Goal: Information Seeking & Learning: Learn about a topic

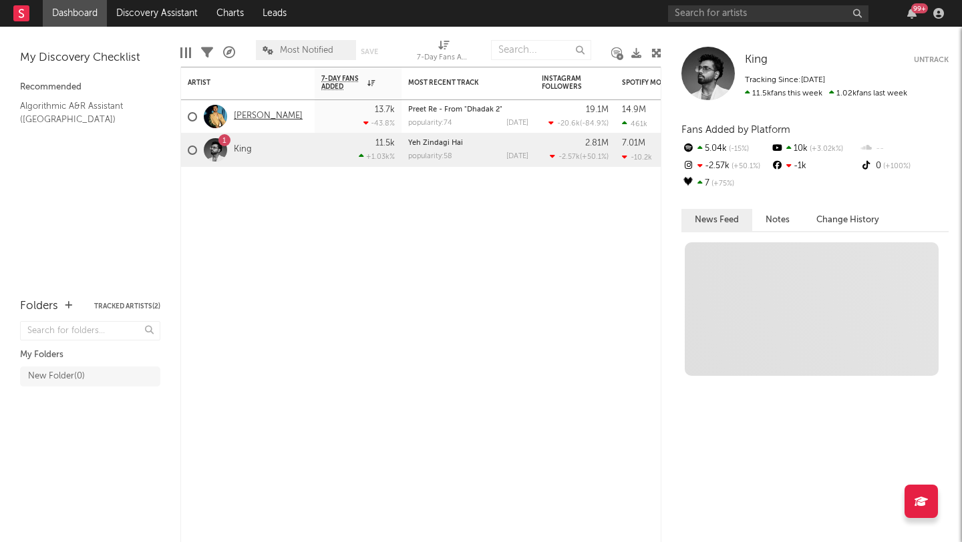
click at [268, 118] on link "[PERSON_NAME]" at bounding box center [268, 116] width 69 height 11
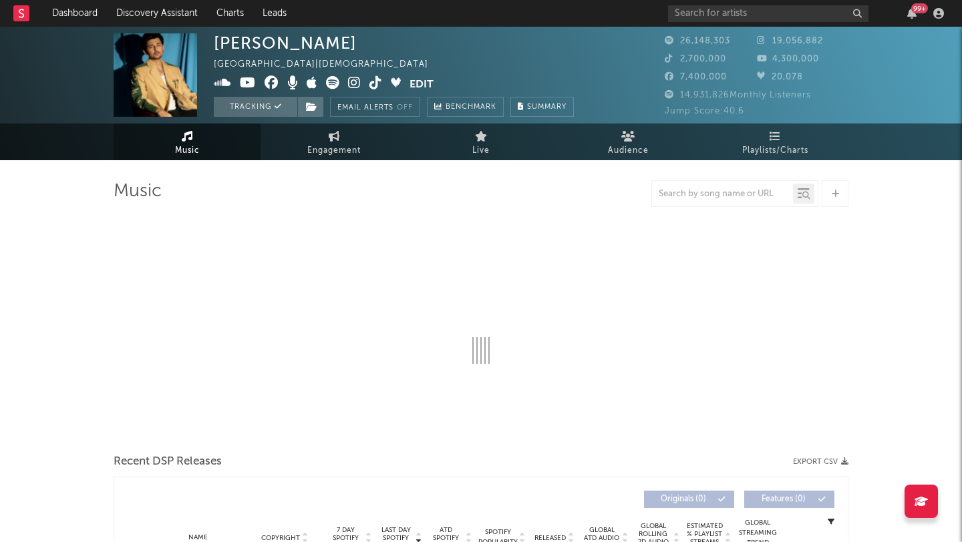
select select "6m"
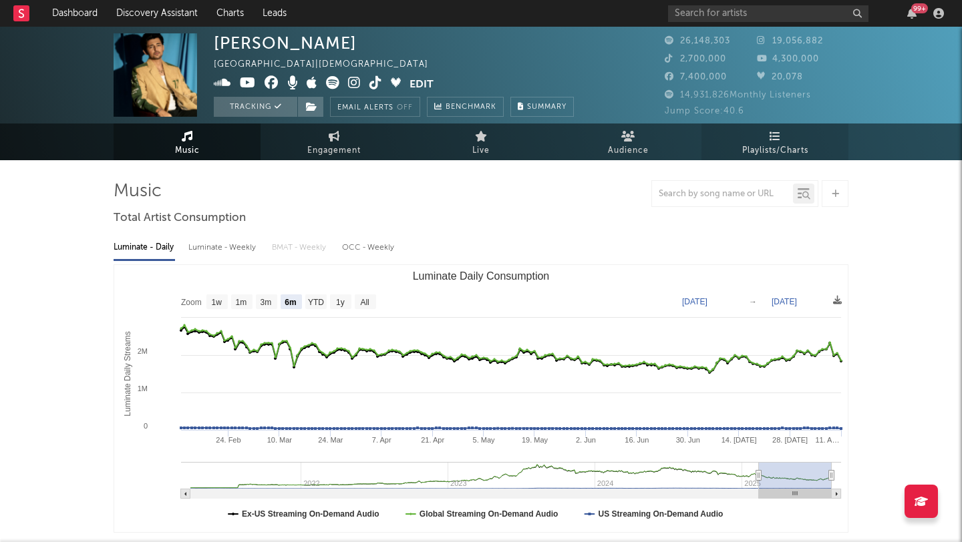
click at [771, 136] on icon at bounding box center [774, 136] width 11 height 11
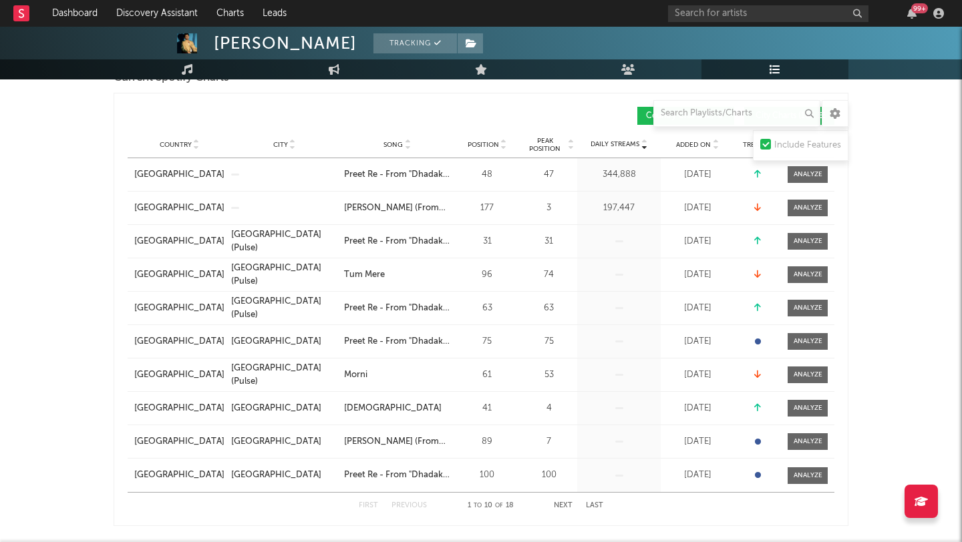
scroll to position [211, 0]
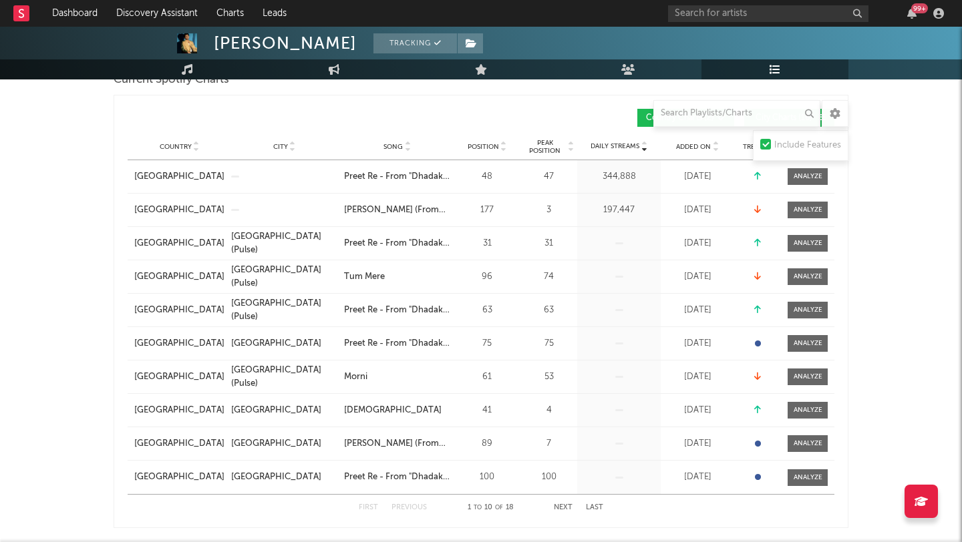
click at [562, 507] on button "Next" at bounding box center [563, 507] width 19 height 7
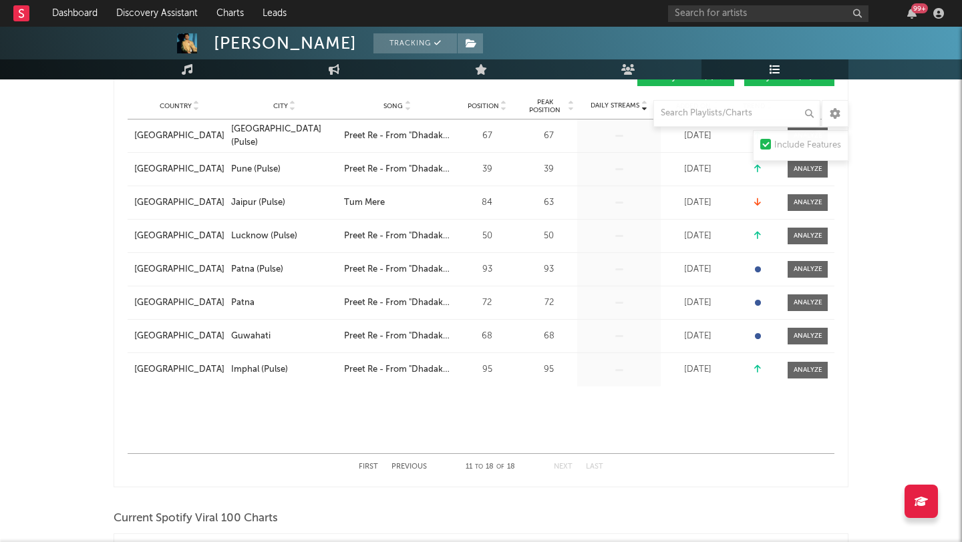
scroll to position [296, 0]
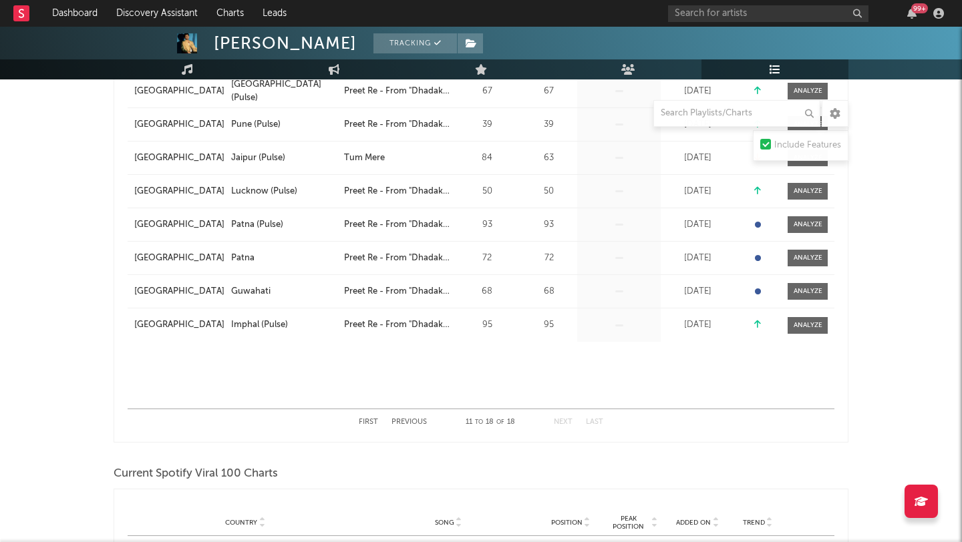
click at [408, 423] on button "Previous" at bounding box center [408, 422] width 35 height 7
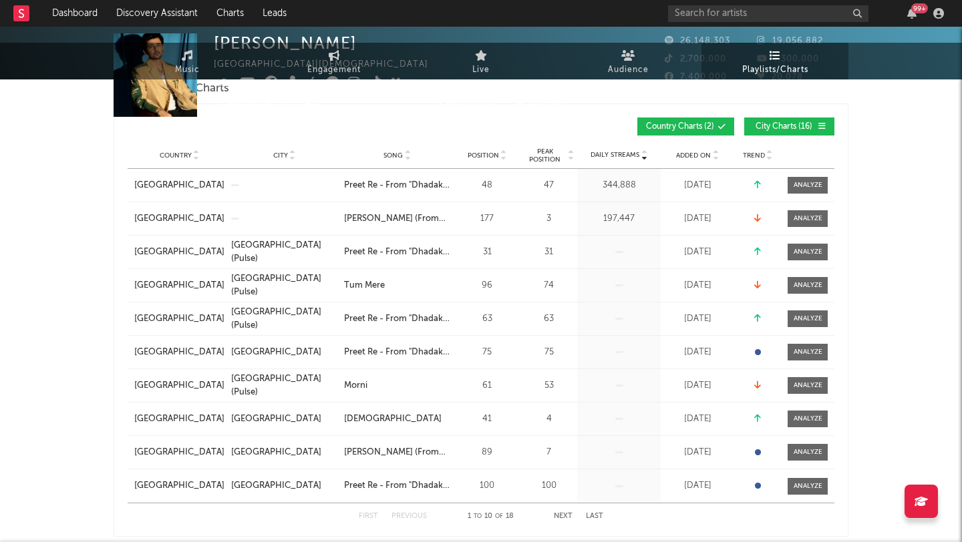
scroll to position [0, 0]
